Goal: Find specific page/section: Find specific page/section

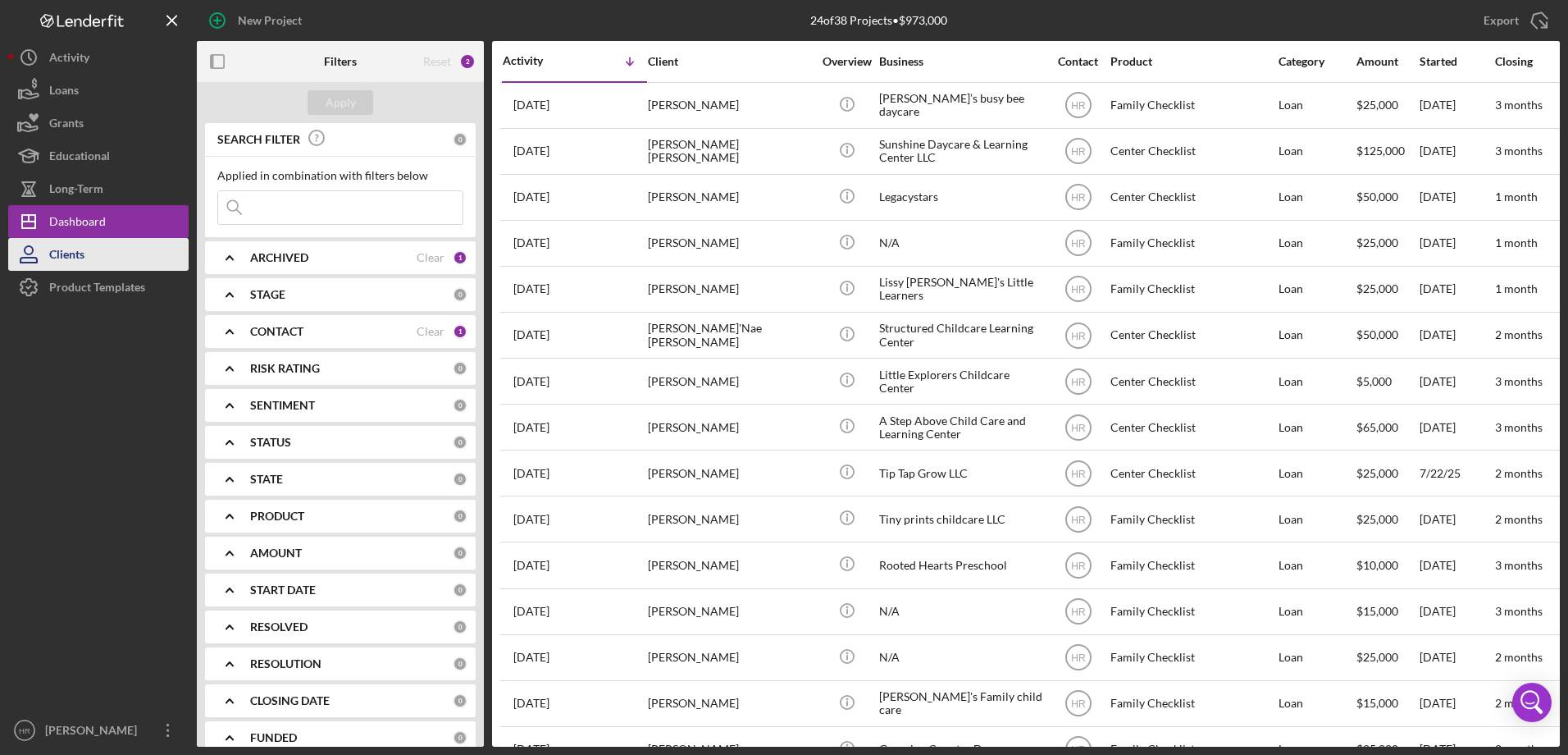
drag, startPoint x: 47, startPoint y: 279, endPoint x: 52, endPoint y: 262, distance: 17.7
click at [47, 279] on icon "button" at bounding box center [29, 287] width 41 height 41
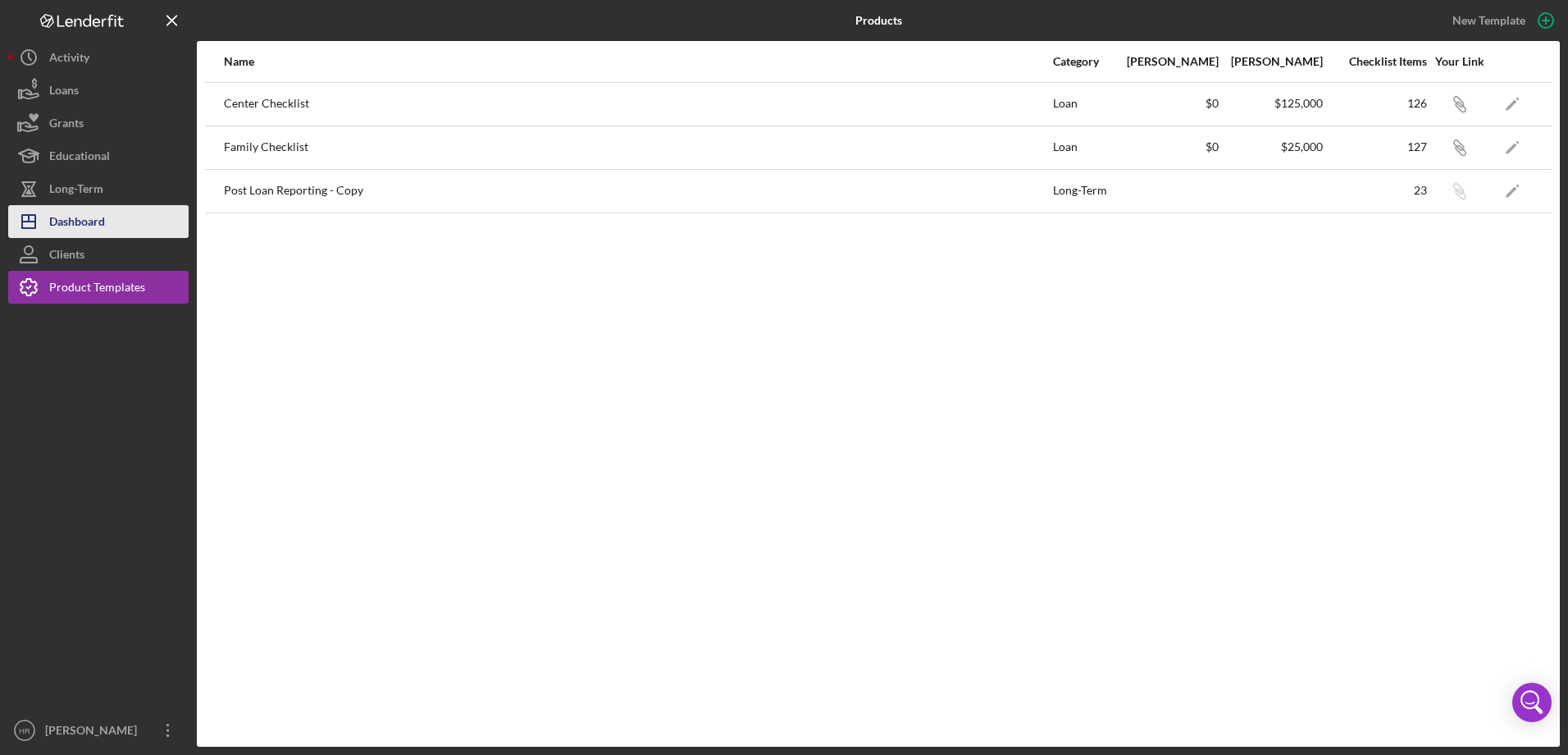
click at [92, 215] on div "Dashboard" at bounding box center [77, 223] width 56 height 37
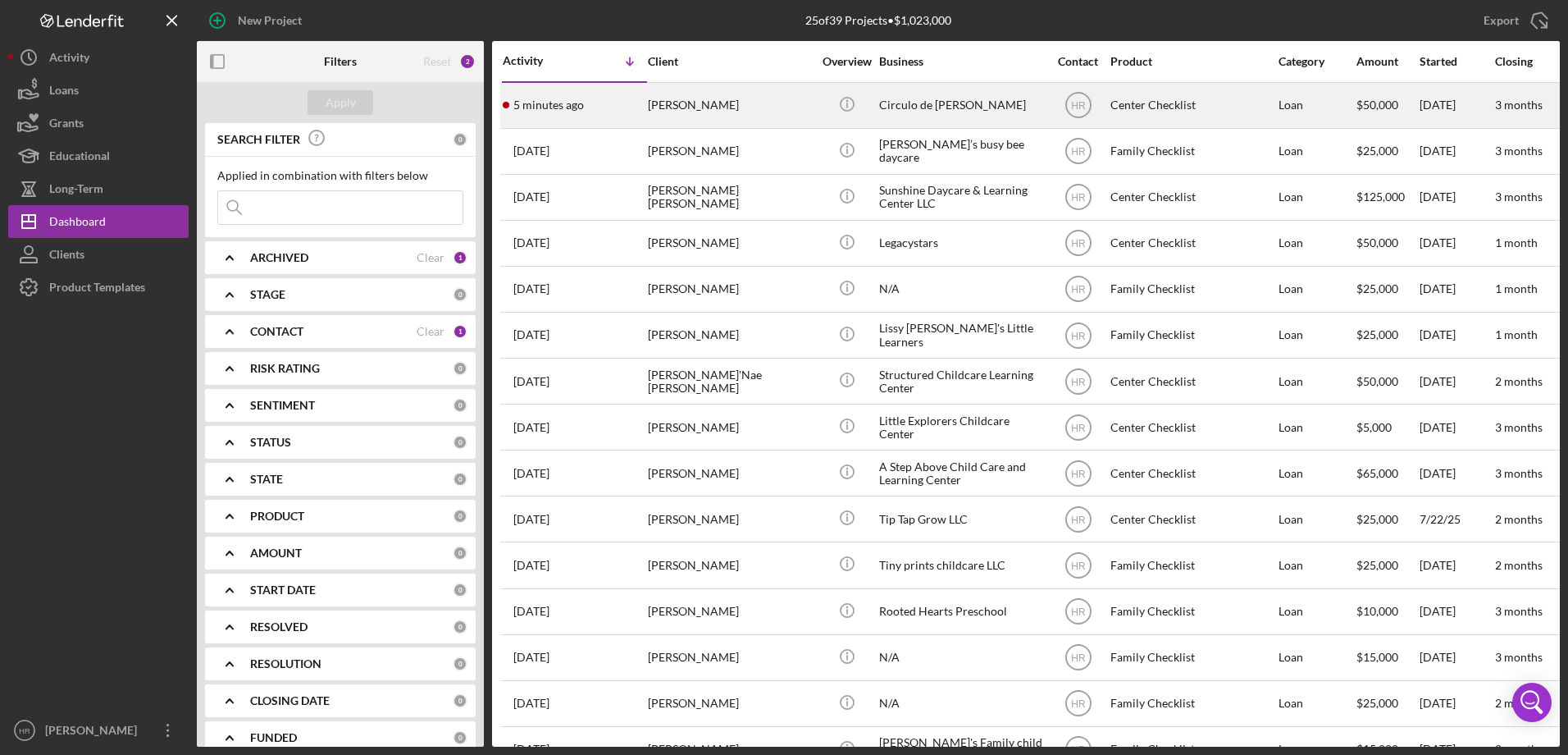
click at [793, 101] on div "[PERSON_NAME]" at bounding box center [730, 105] width 164 height 43
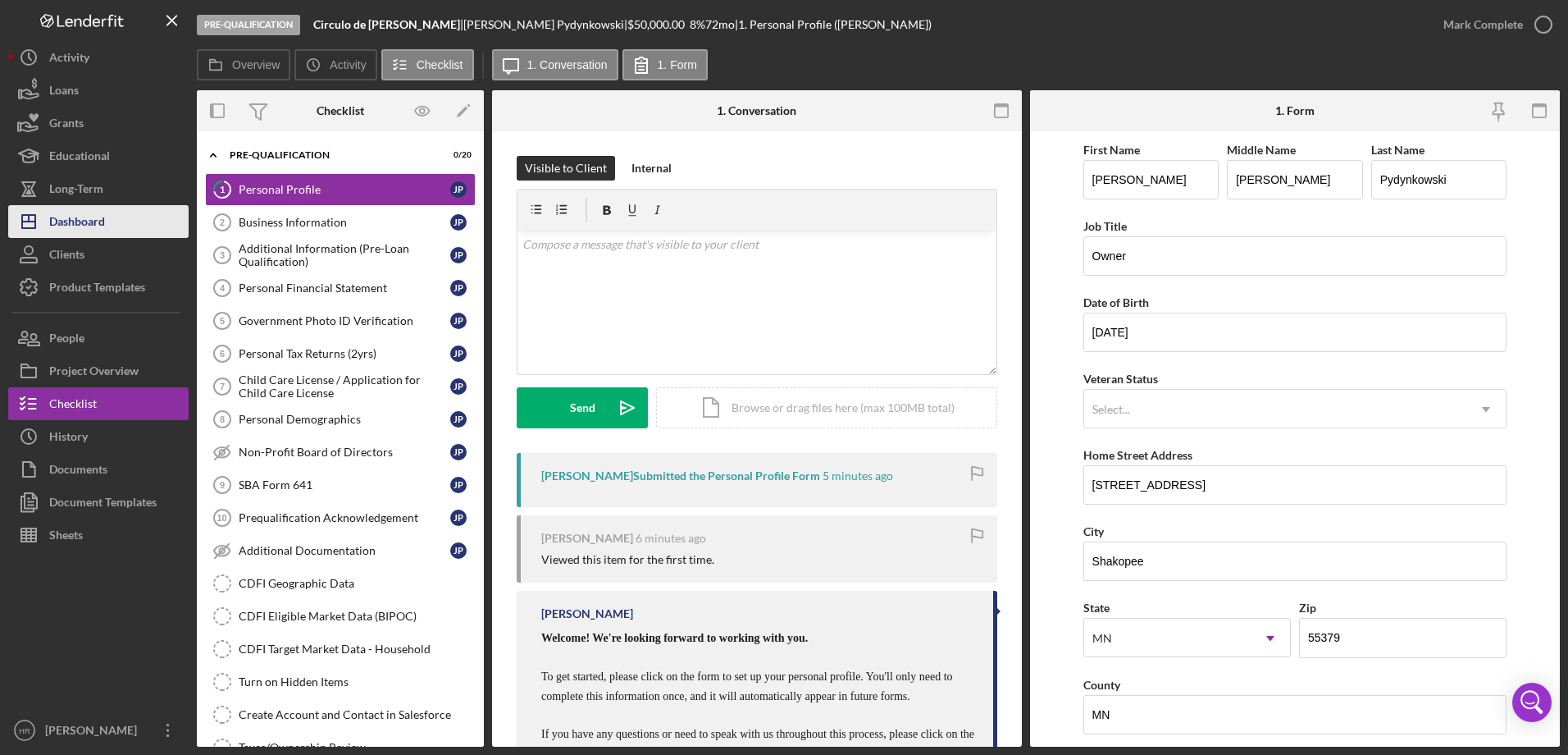
click at [92, 206] on div "Dashboard" at bounding box center [77, 223] width 56 height 37
